Goal: Task Accomplishment & Management: Manage account settings

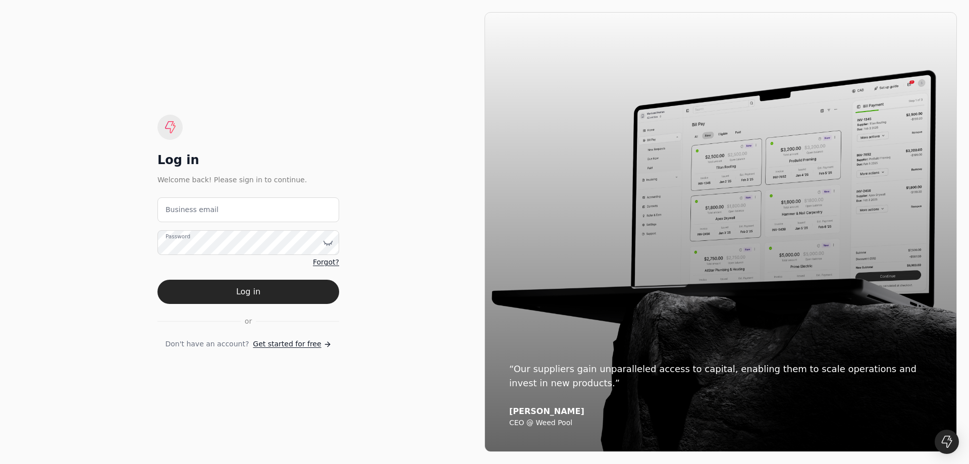
click at [192, 207] on label "Business email" at bounding box center [192, 209] width 53 height 11
click at [192, 207] on email "Business email" at bounding box center [248, 209] width 182 height 25
type email "[EMAIL_ADDRESS][DOMAIN_NAME]"
click at [322, 260] on span "Forgot?" at bounding box center [326, 262] width 26 height 11
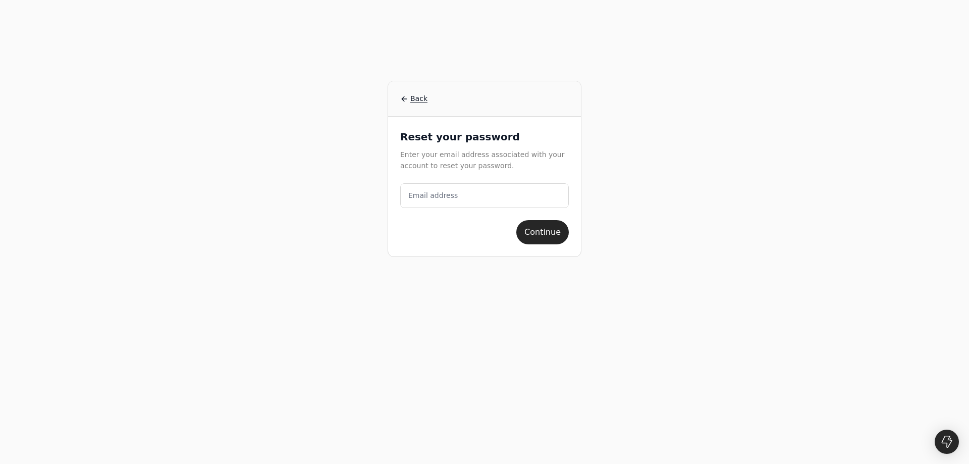
click at [432, 196] on label "Email address" at bounding box center [432, 195] width 49 height 11
click at [432, 196] on address "Email address" at bounding box center [484, 195] width 169 height 25
type address "[EMAIL_ADDRESS][DOMAIN_NAME]"
click at [542, 230] on button "Continue" at bounding box center [542, 232] width 52 height 24
